Goal: Task Accomplishment & Management: Use online tool/utility

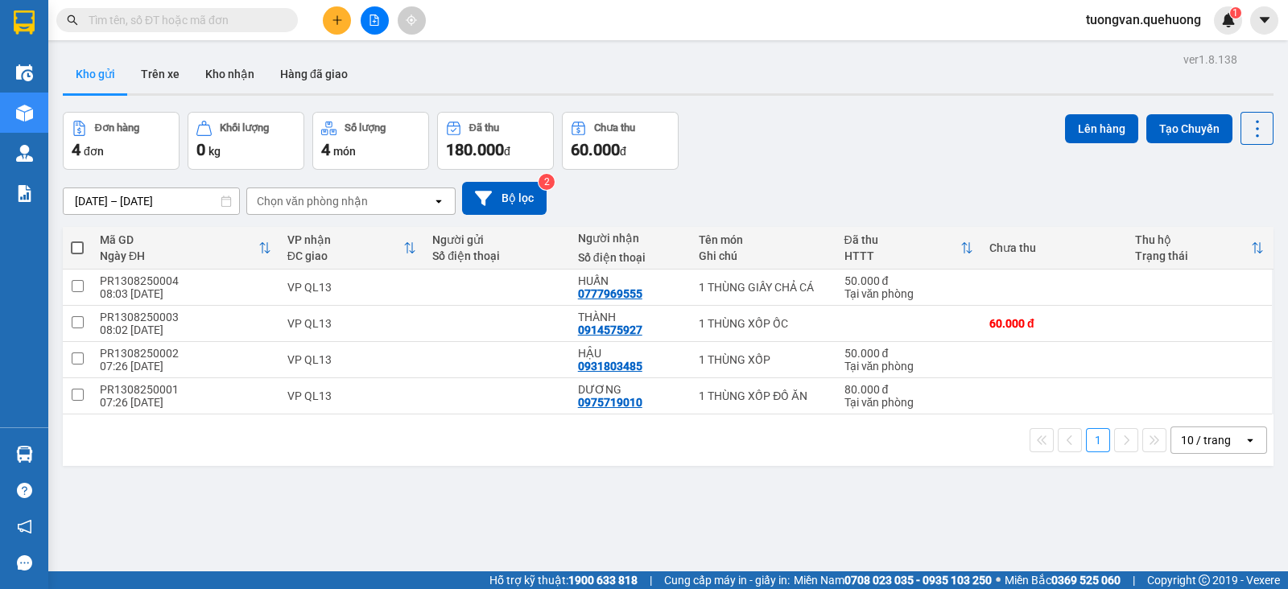
click at [443, 203] on icon "open" at bounding box center [438, 201] width 13 height 13
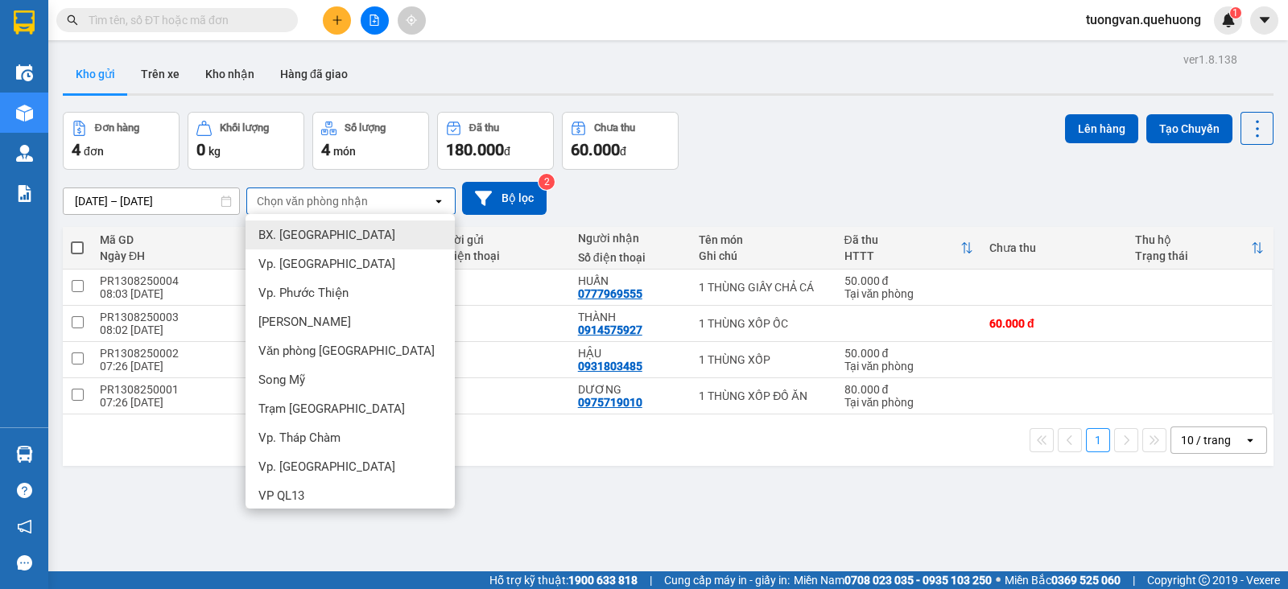
click at [793, 163] on div "Đơn hàng 4 đơn Khối lượng 0 kg Số lượng 4 món Đã thu 180.000 đ Chưa thu 60.000 …" at bounding box center [668, 141] width 1210 height 58
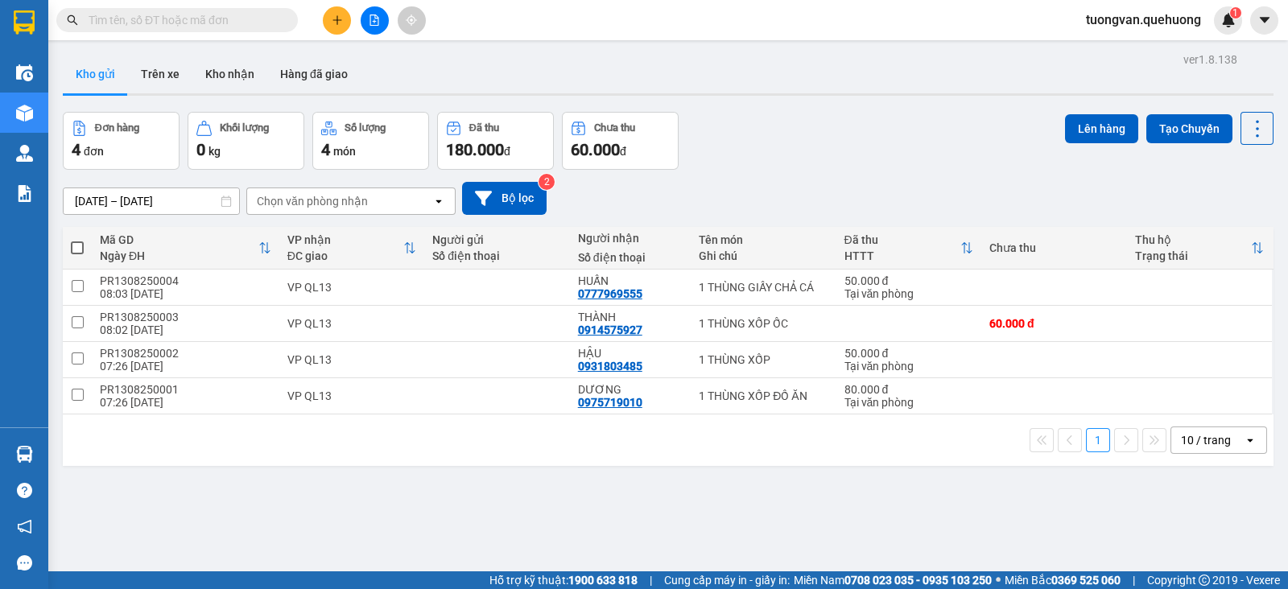
click at [434, 201] on icon "open" at bounding box center [438, 201] width 13 height 13
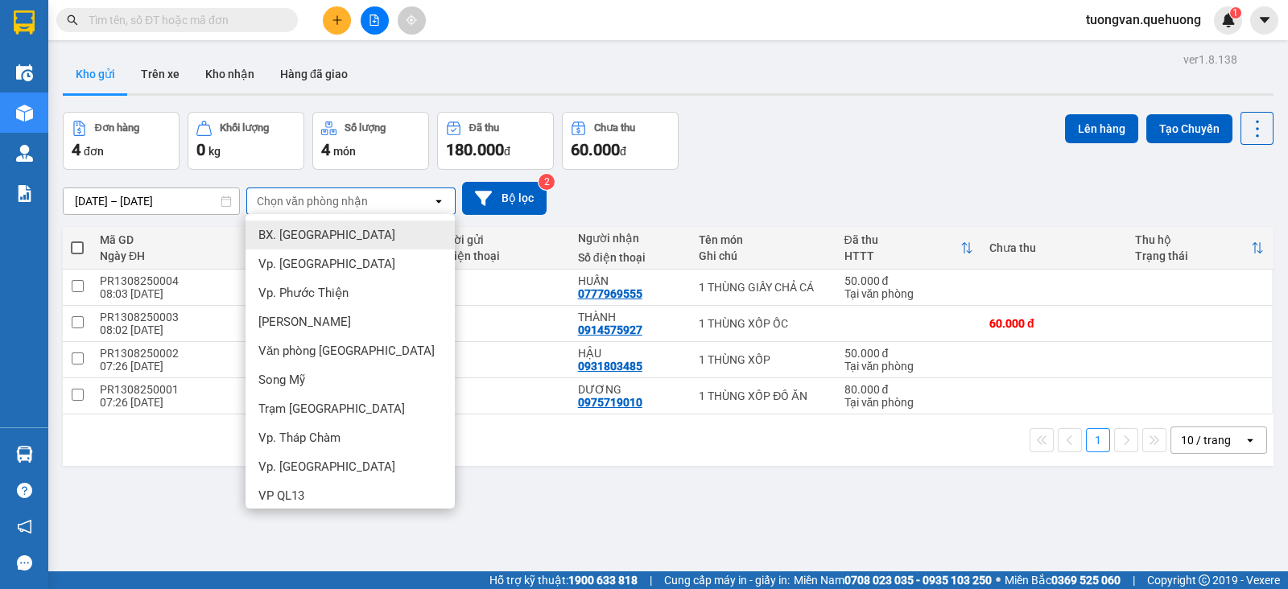
click at [371, 231] on div "BX. [GEOGRAPHIC_DATA]" at bounding box center [349, 234] width 209 height 29
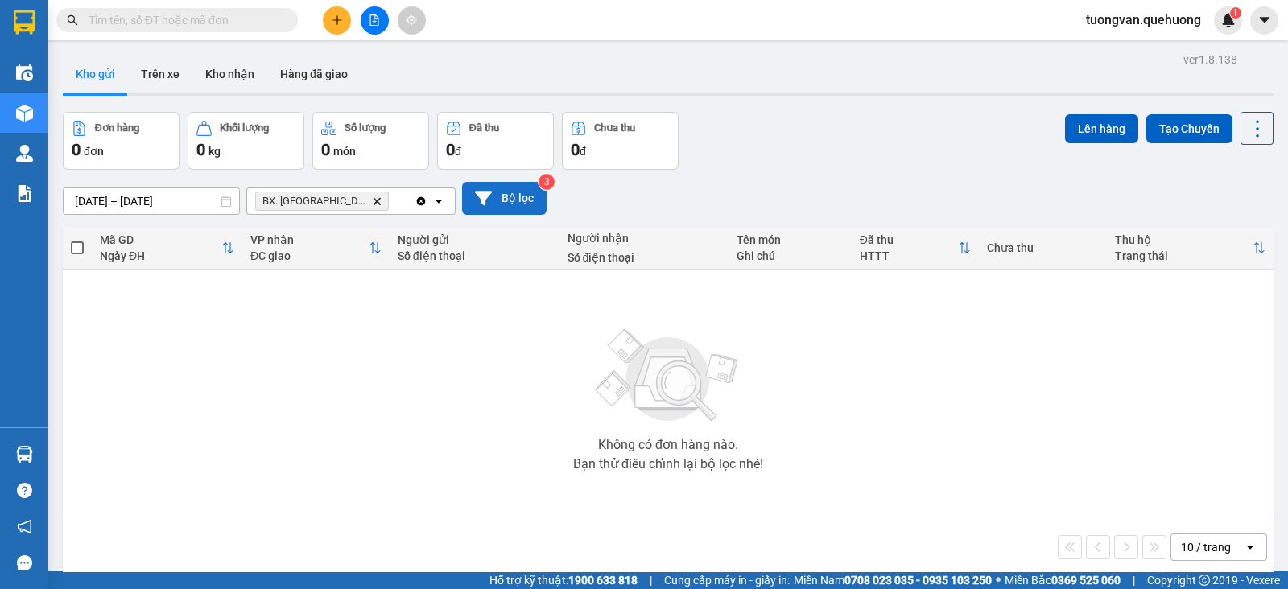
click at [518, 193] on button "Bộ lọc" at bounding box center [504, 198] width 84 height 33
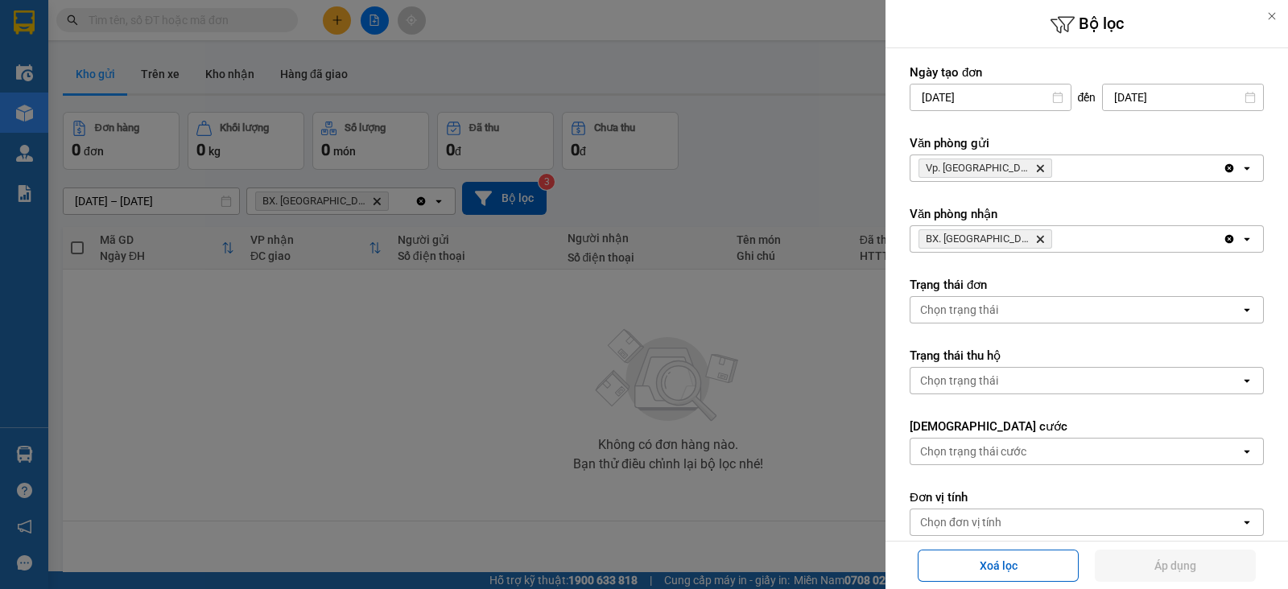
click at [451, 328] on div at bounding box center [644, 294] width 1288 height 589
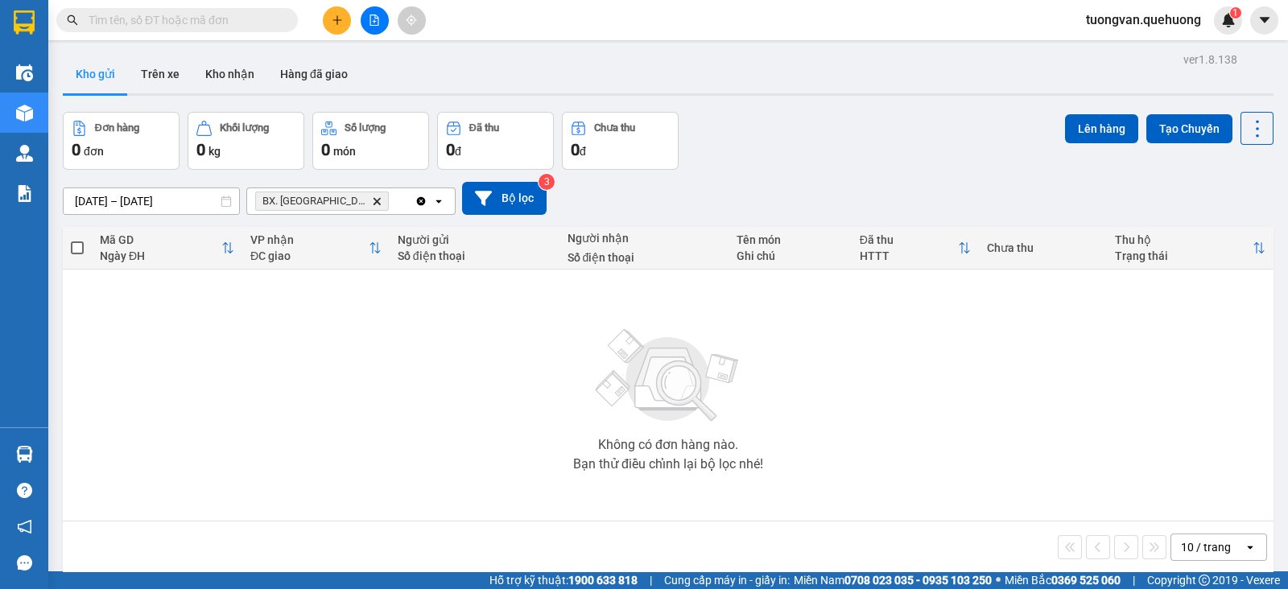
click at [441, 204] on icon "open" at bounding box center [438, 201] width 13 height 13
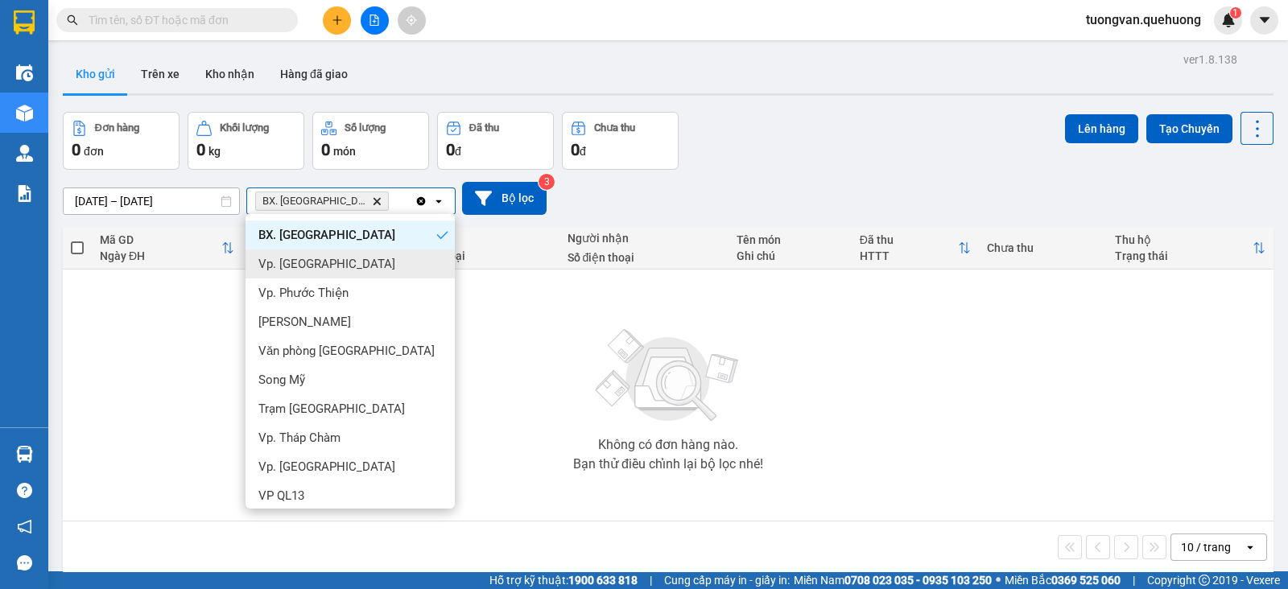
click at [349, 262] on div "Vp. [GEOGRAPHIC_DATA]" at bounding box center [349, 263] width 209 height 29
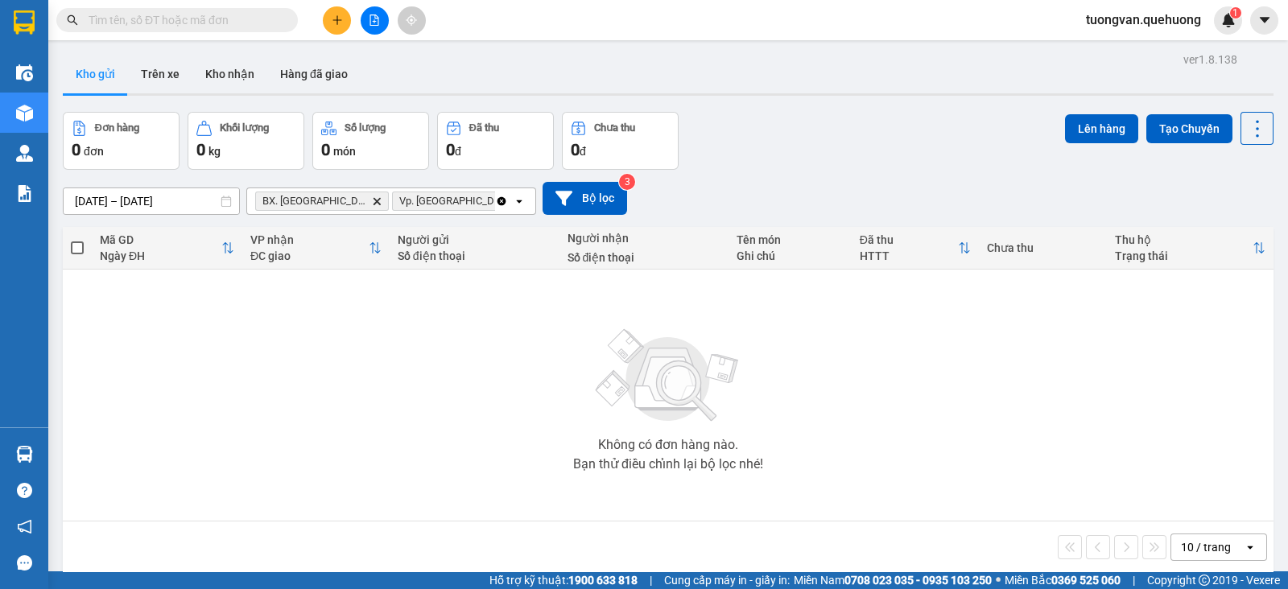
click at [372, 196] on icon "Delete" at bounding box center [377, 201] width 10 height 10
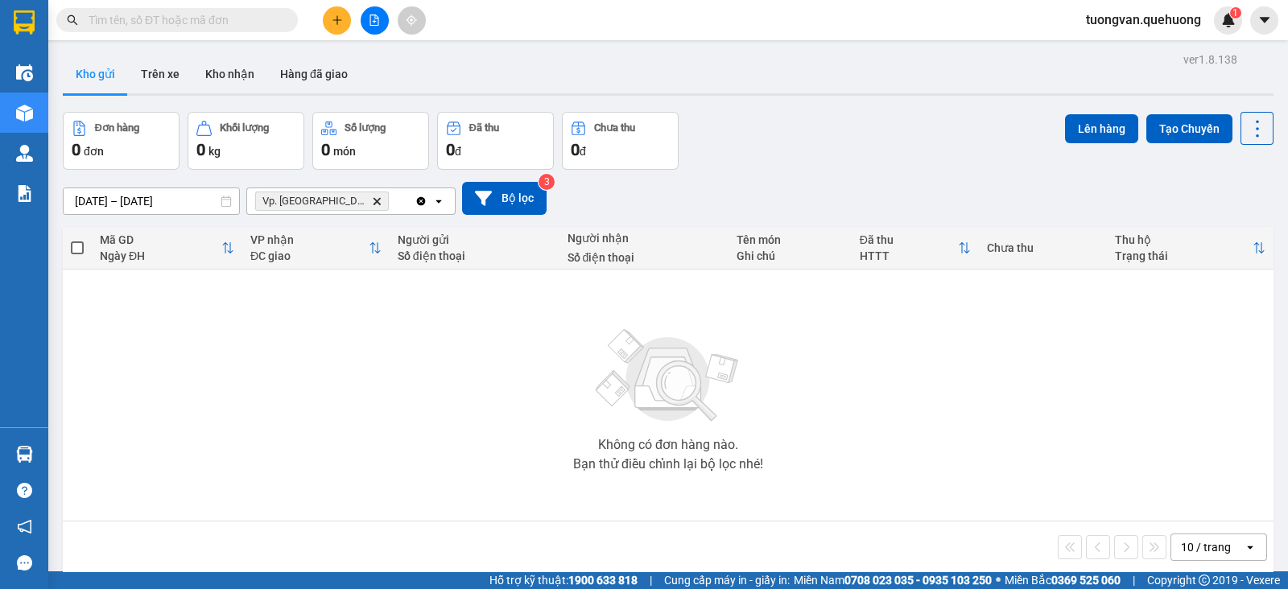
click at [346, 201] on span "Vp. [PERSON_NAME]" at bounding box center [322, 201] width 134 height 19
click at [372, 196] on icon "Delete" at bounding box center [377, 201] width 10 height 10
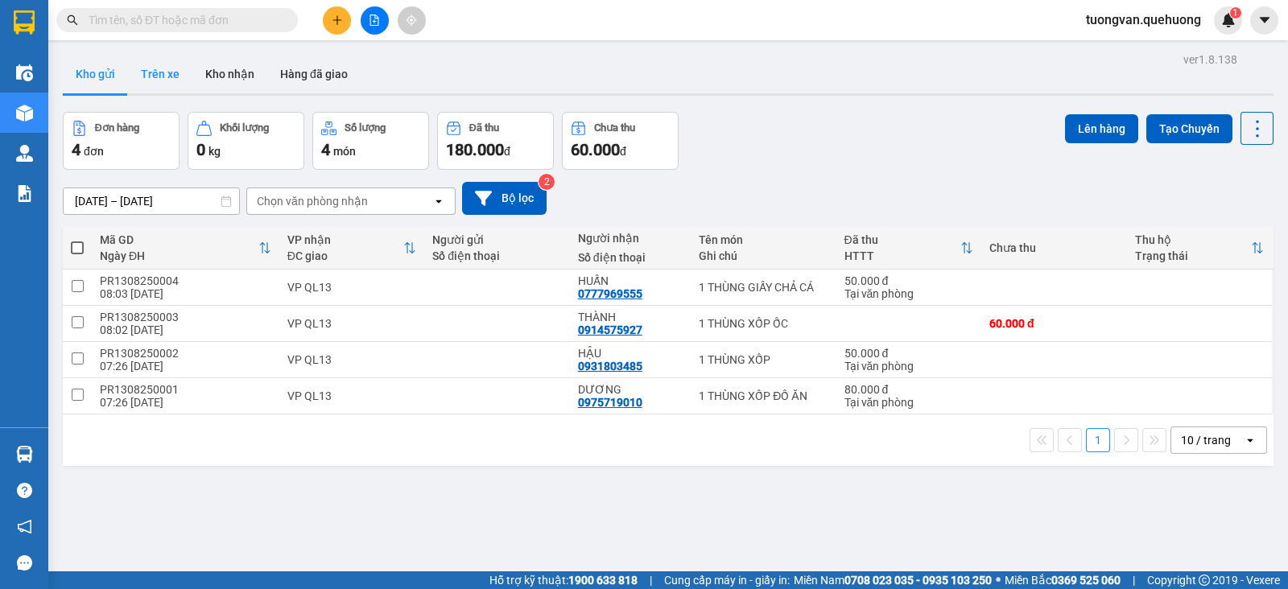
click at [168, 80] on button "Trên xe" at bounding box center [160, 74] width 64 height 39
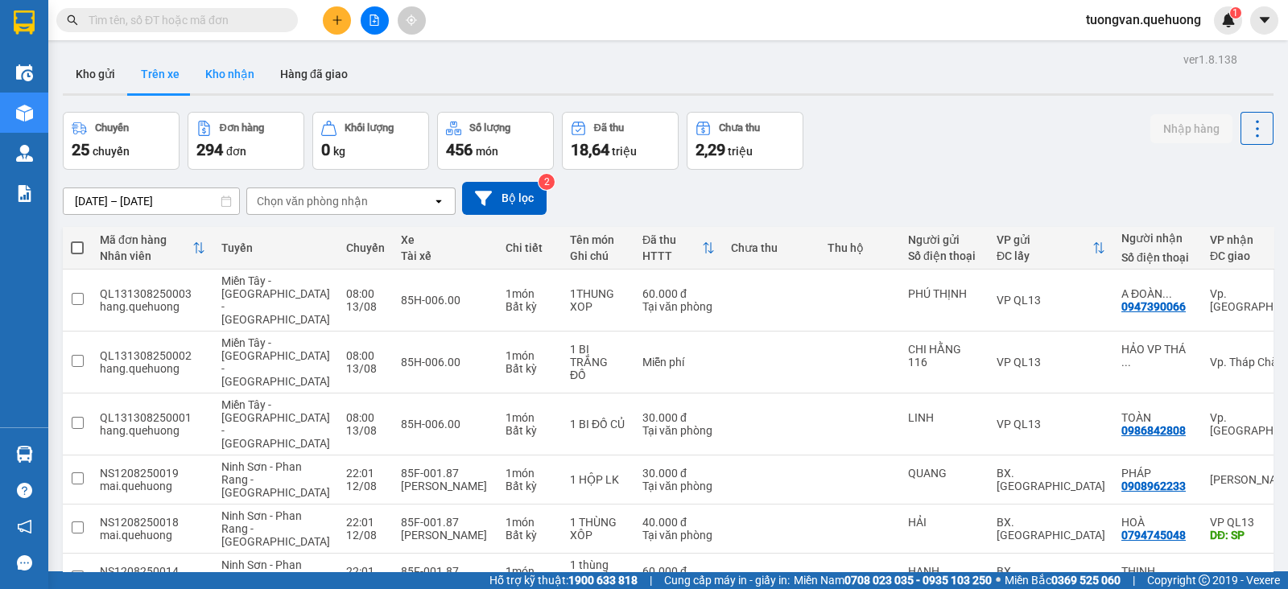
click at [220, 80] on button "Kho nhận" at bounding box center [229, 74] width 75 height 39
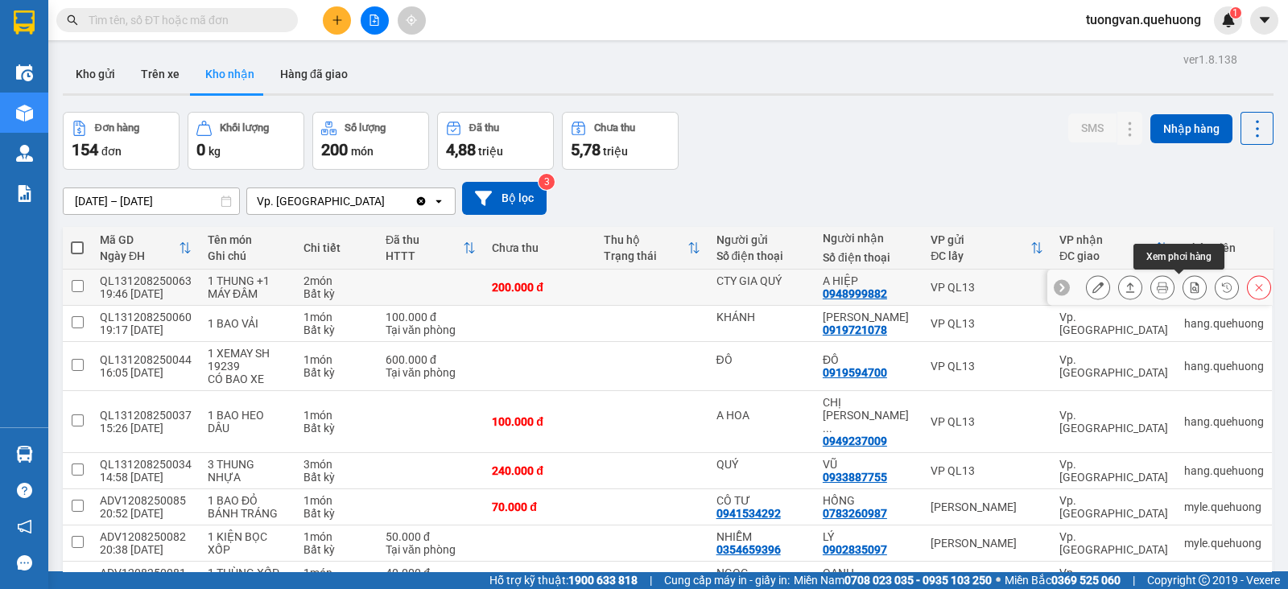
click at [1189, 284] on icon at bounding box center [1194, 287] width 11 height 11
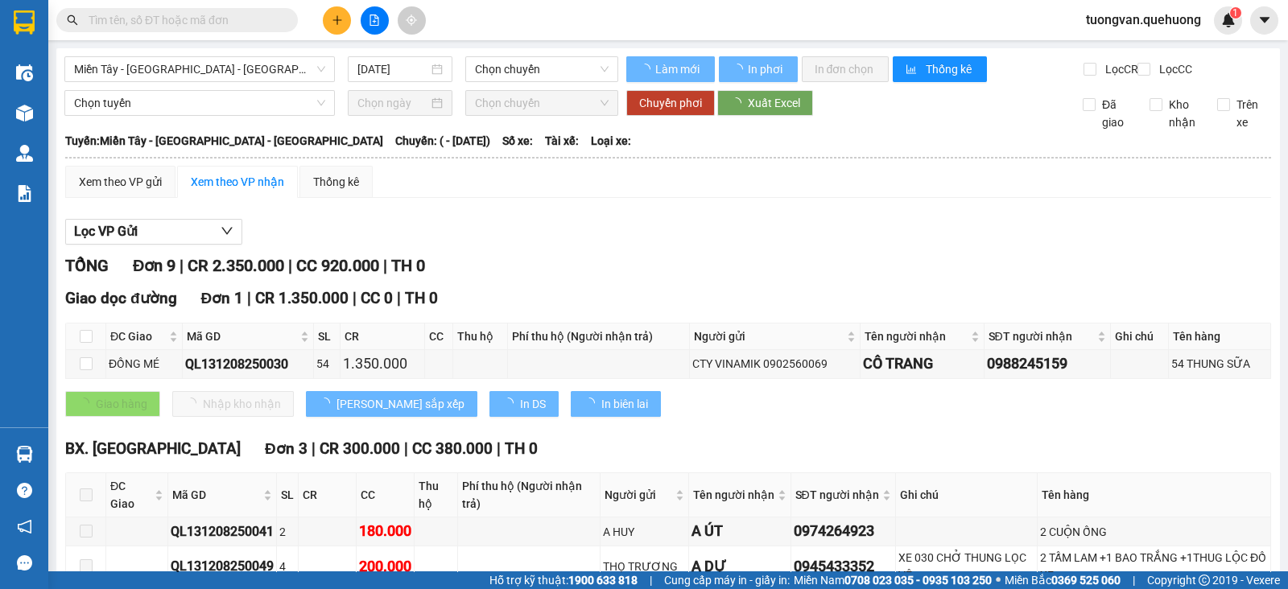
type input "[DATE]"
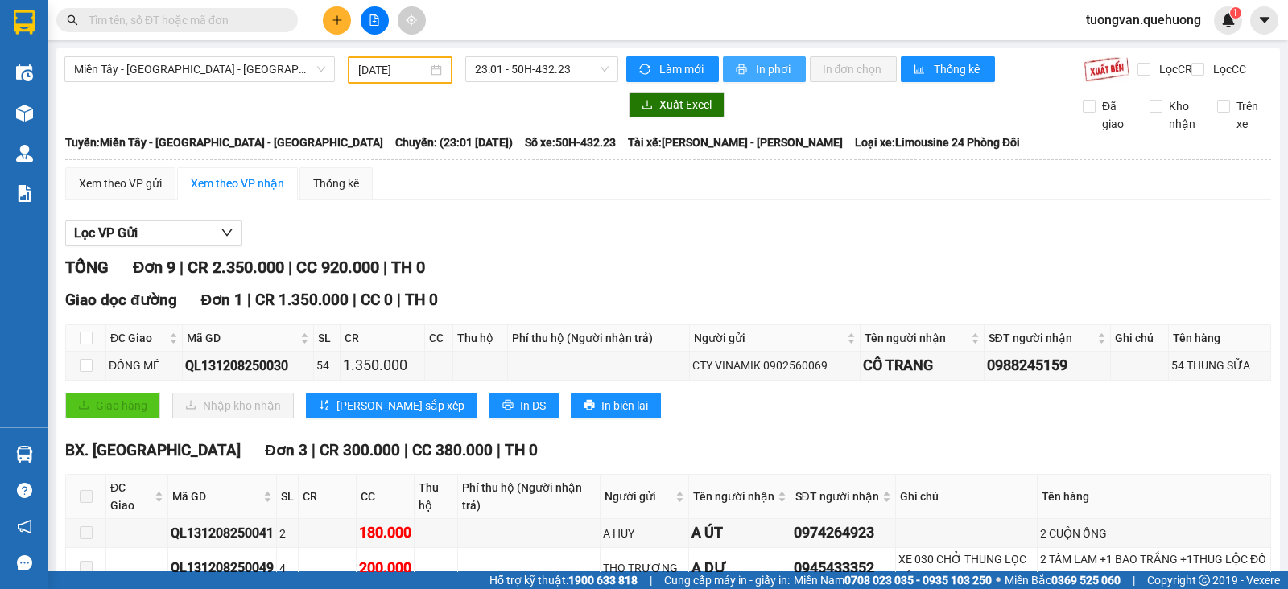
drag, startPoint x: 752, startPoint y: 65, endPoint x: 525, endPoint y: 249, distance: 292.3
click at [756, 67] on span "In phơi" at bounding box center [774, 69] width 37 height 18
click at [701, 110] on span "Xuất Excel" at bounding box center [685, 105] width 52 height 18
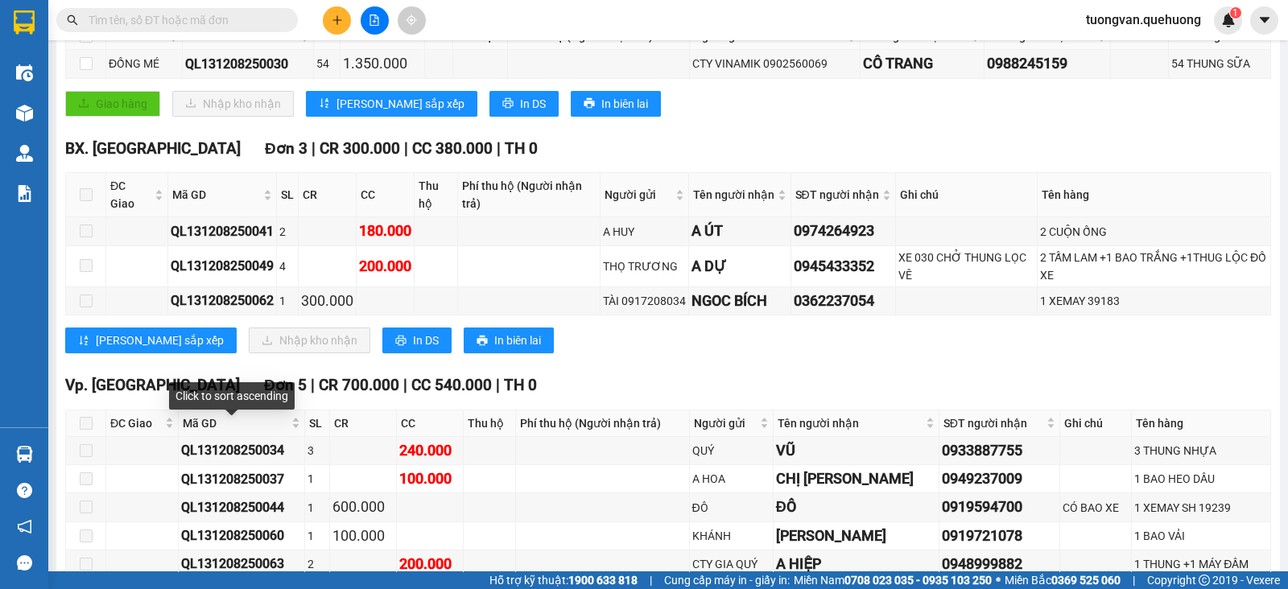
scroll to position [401, 0]
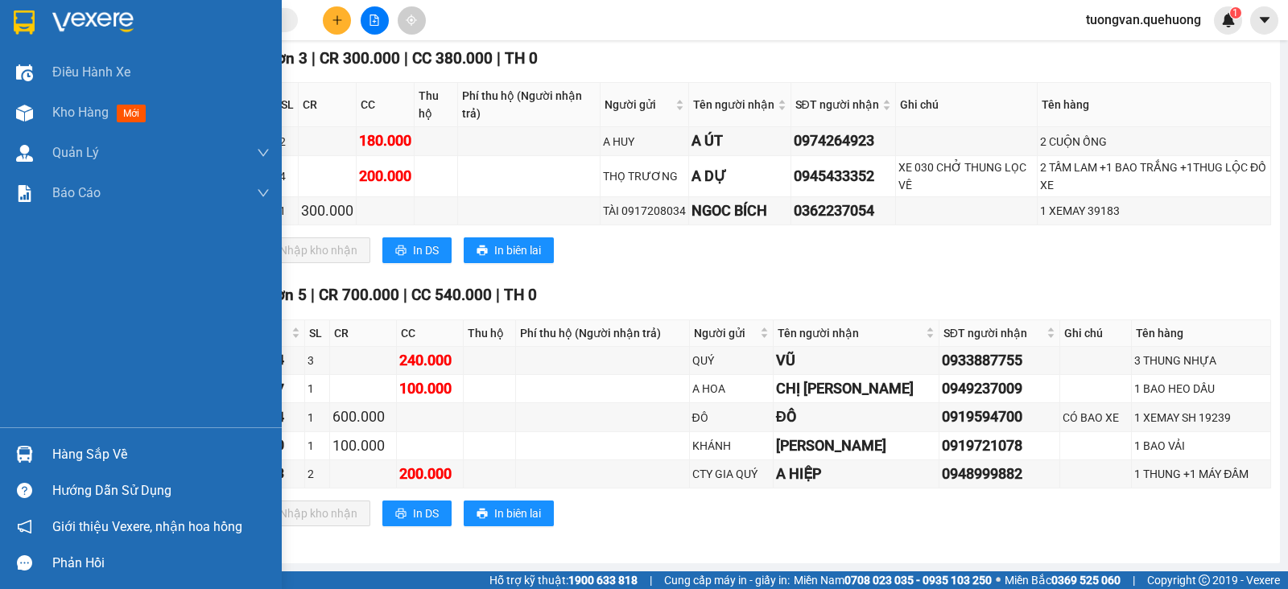
click at [41, 19] on div at bounding box center [141, 26] width 282 height 52
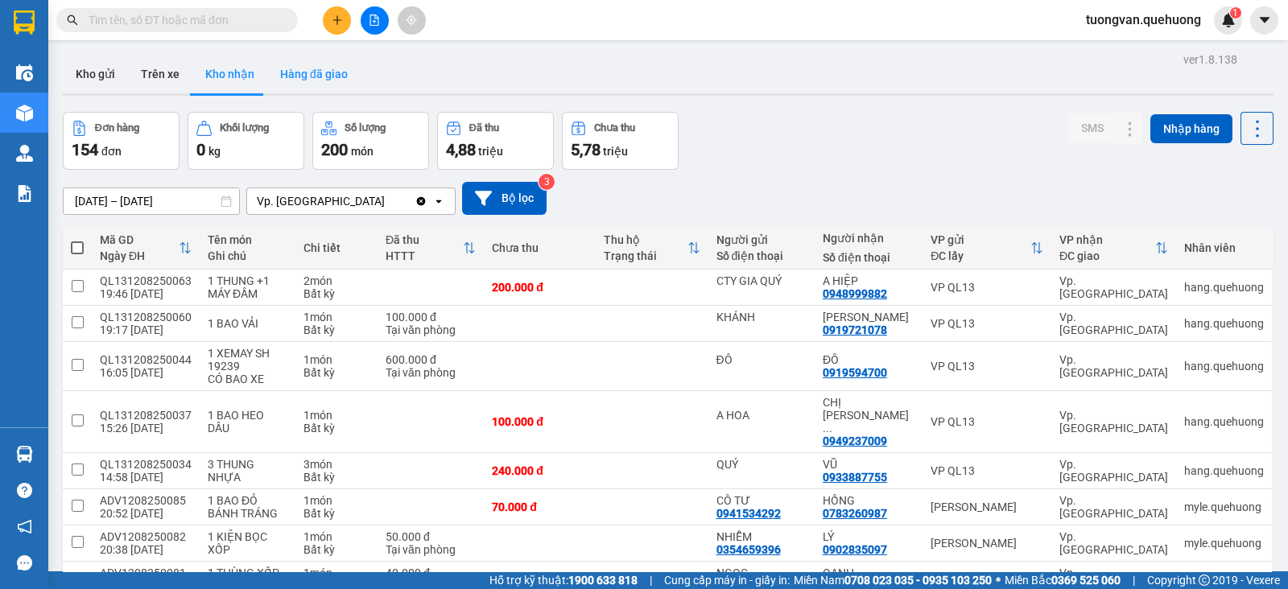
click at [308, 70] on button "Hàng đã giao" at bounding box center [313, 74] width 93 height 39
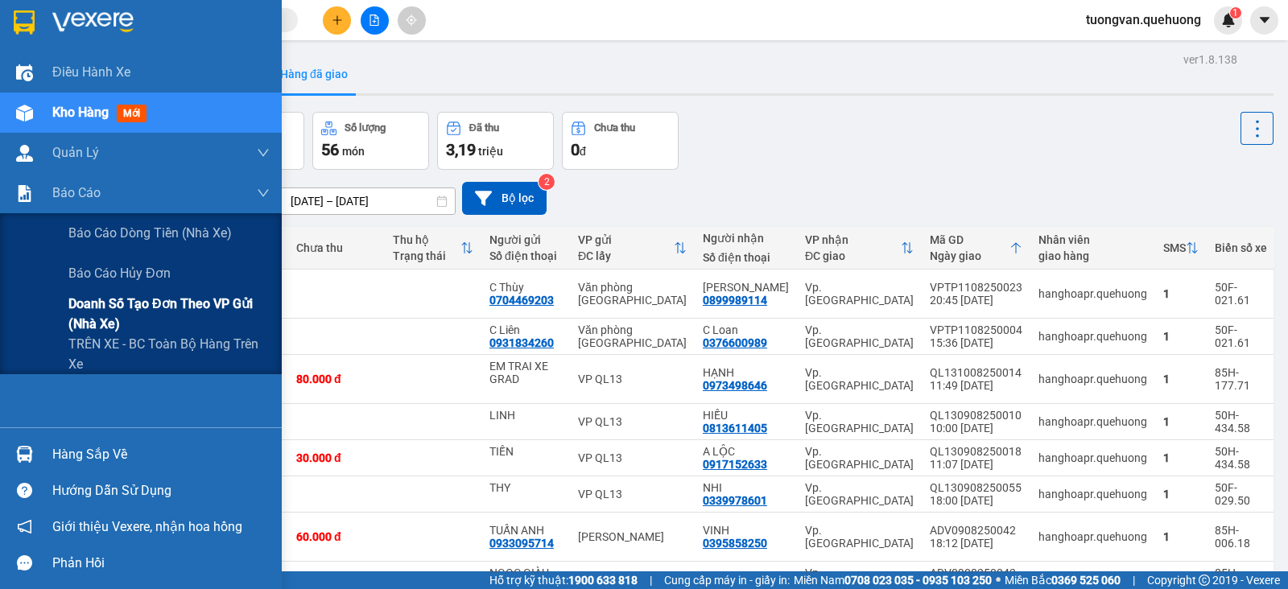
click at [89, 310] on span "Doanh số tạo đơn theo VP gửi (nhà xe)" at bounding box center [168, 314] width 201 height 40
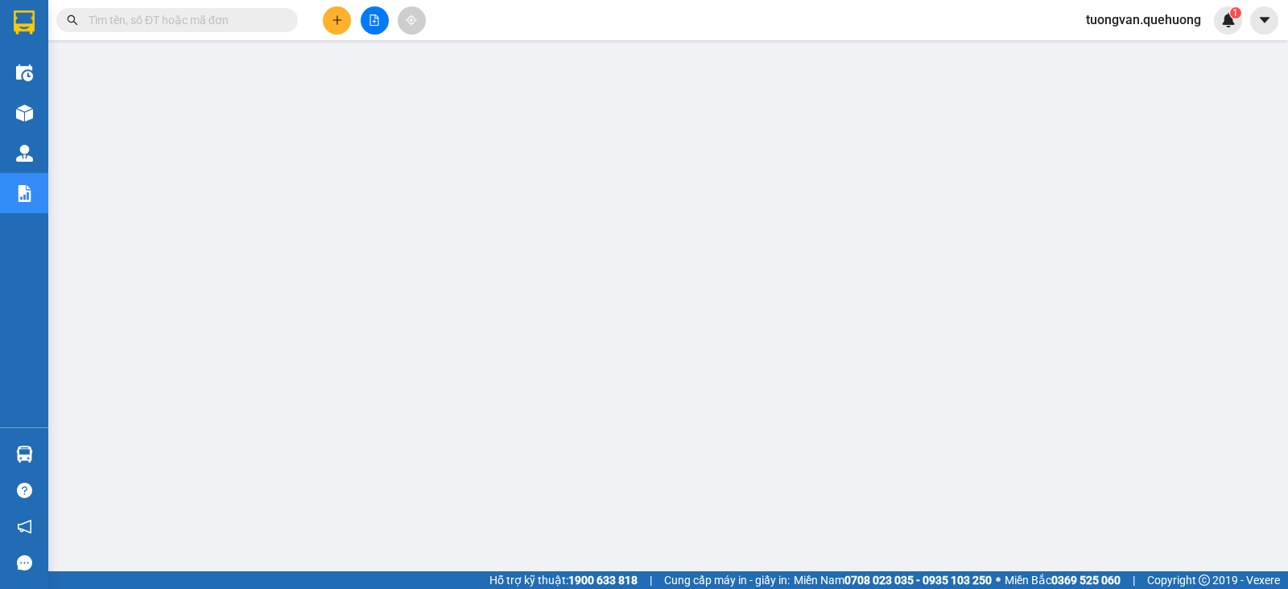
click at [1275, 577] on div at bounding box center [1275, 577] width 0 height 0
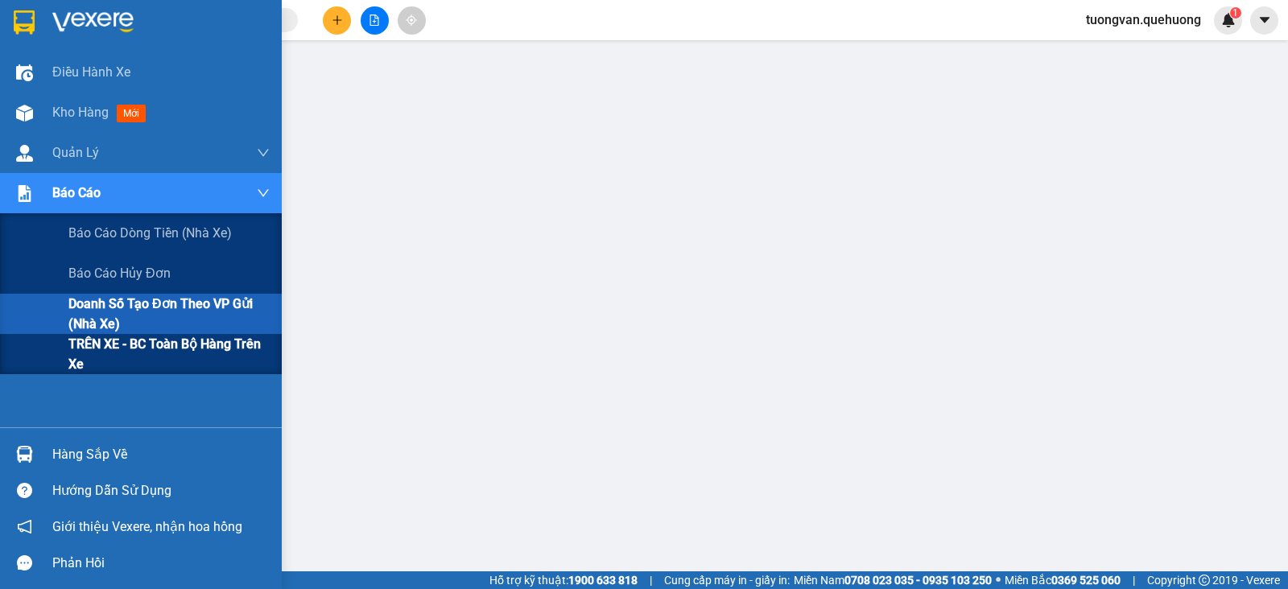
click at [150, 348] on span "TRÊN XE - BC toàn bộ hàng trên xe" at bounding box center [168, 354] width 201 height 40
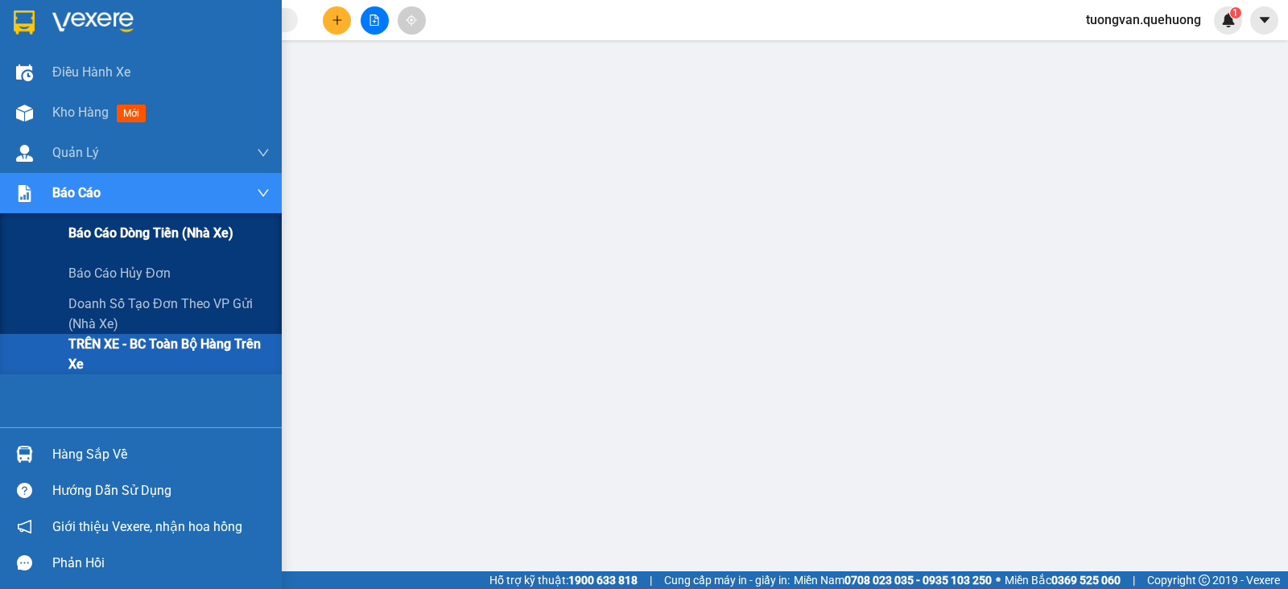
click at [145, 239] on span "Báo cáo dòng tiền (nhà xe)" at bounding box center [150, 233] width 165 height 20
